Goal: Task Accomplishment & Management: Use online tool/utility

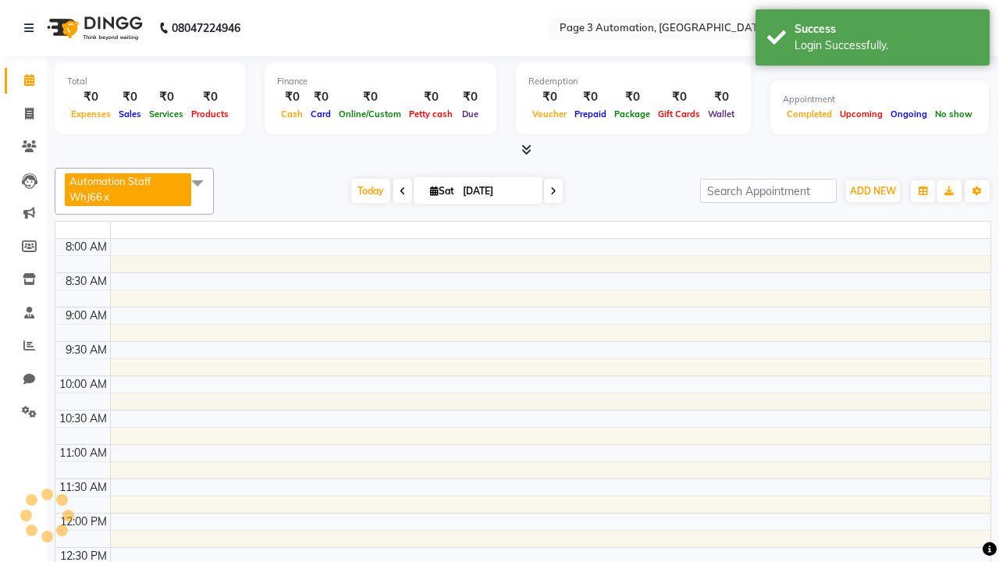
select select "en"
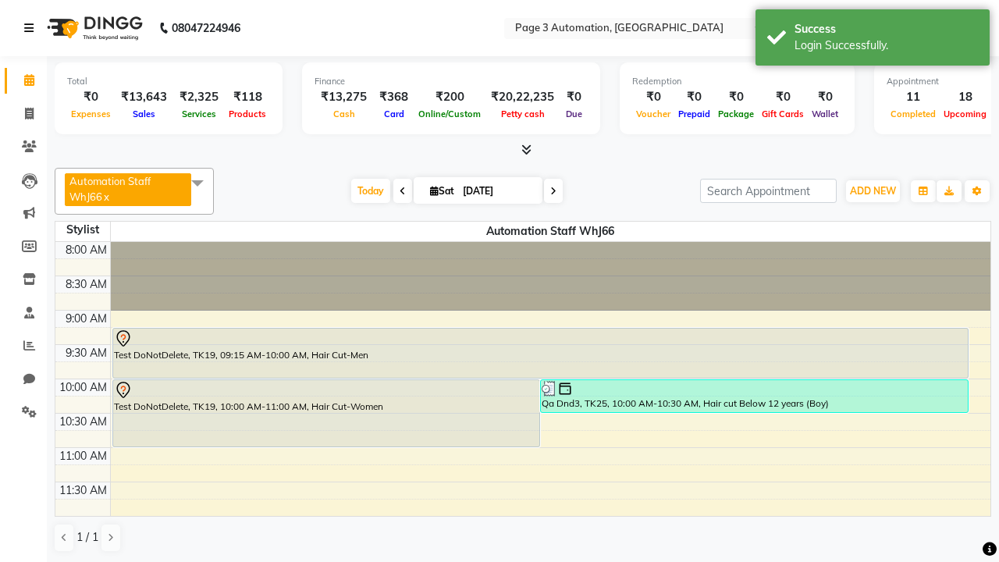
click at [32, 28] on icon at bounding box center [28, 28] width 9 height 11
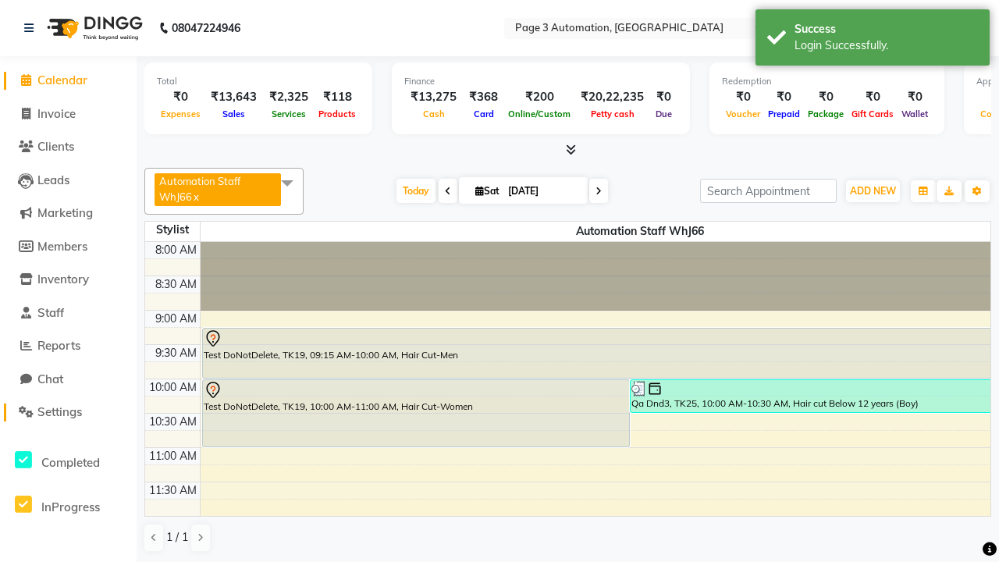
click at [68, 412] on span "Settings" at bounding box center [59, 411] width 44 height 15
